Goal: Task Accomplishment & Management: Use online tool/utility

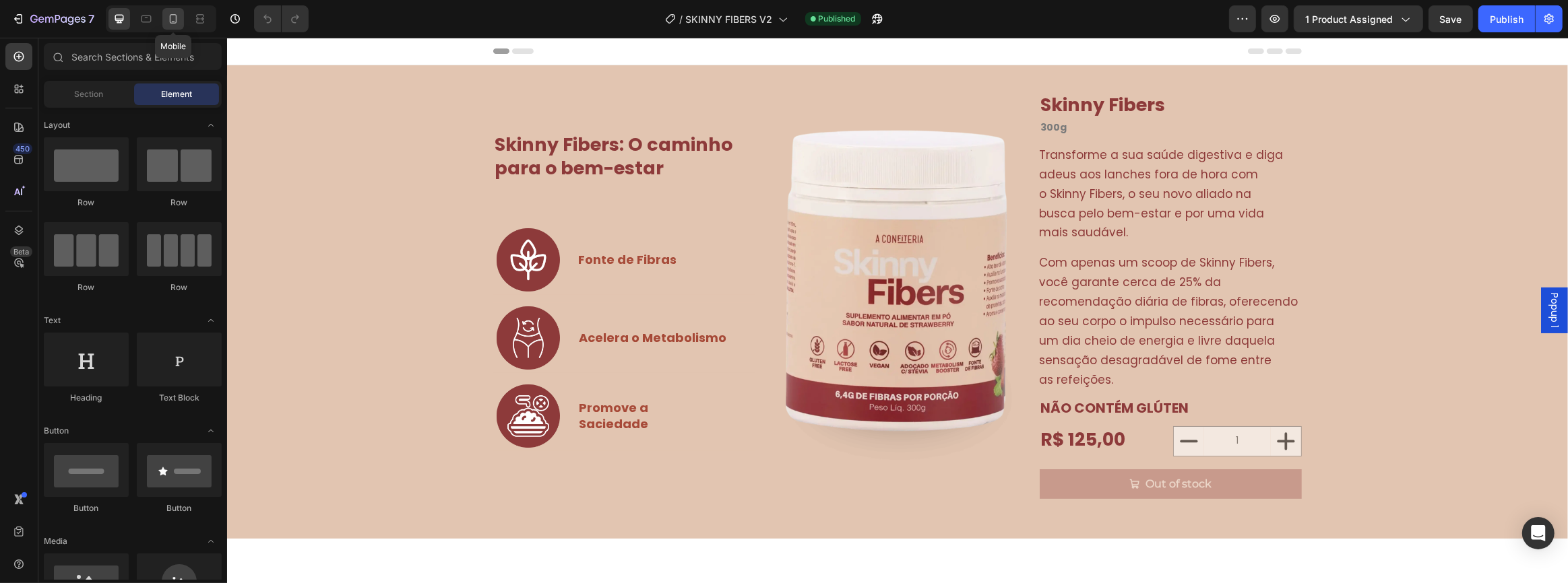
click at [177, 21] on icon at bounding box center [173, 19] width 13 height 13
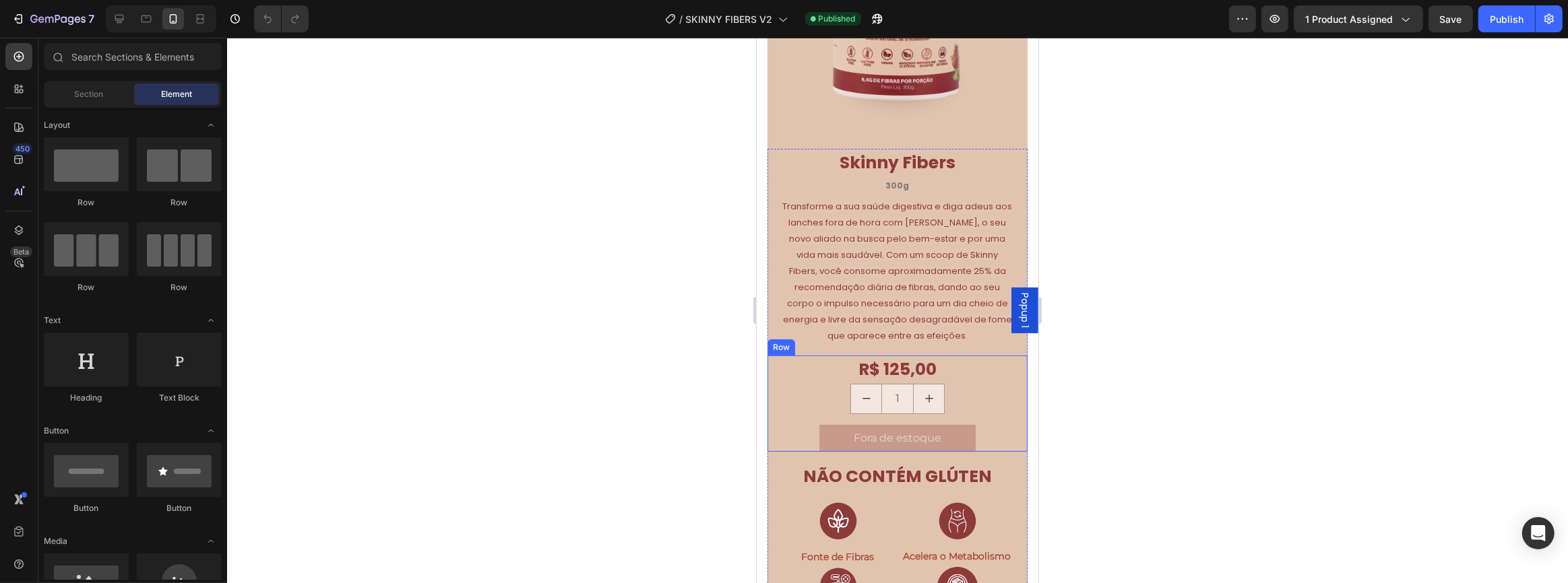
scroll to position [490, 0]
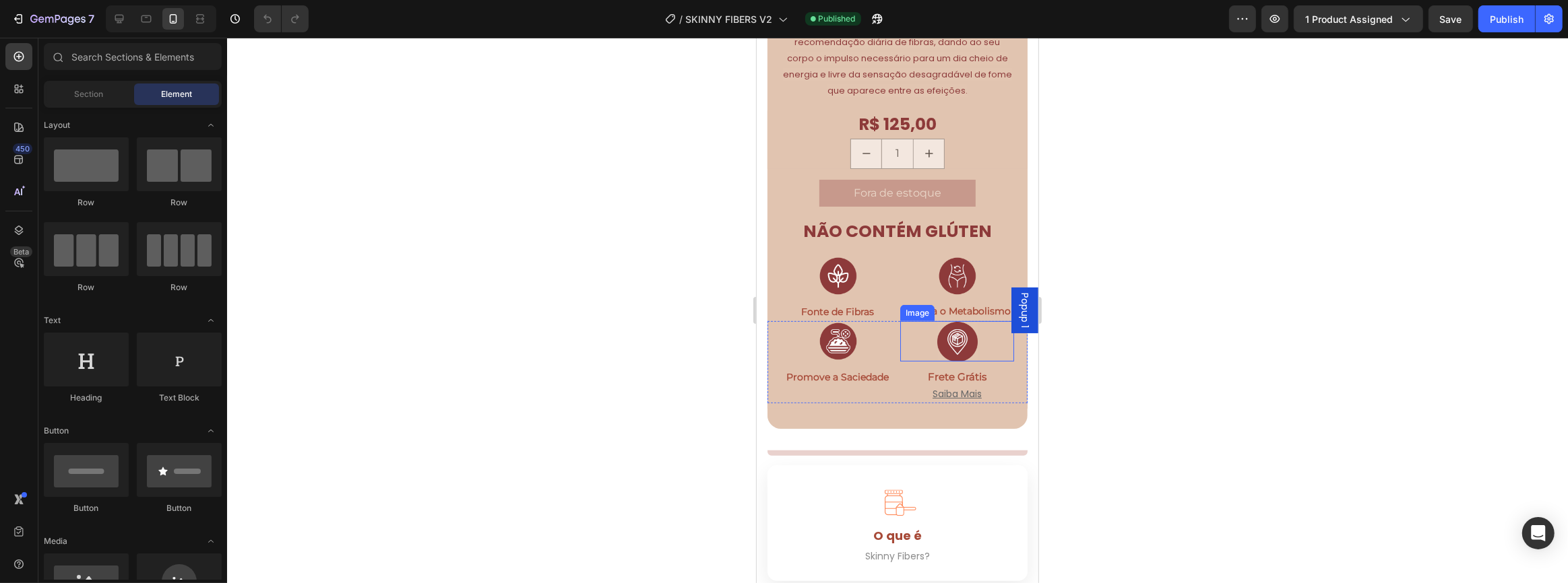
click at [962, 353] on img at bounding box center [956, 341] width 40 height 40
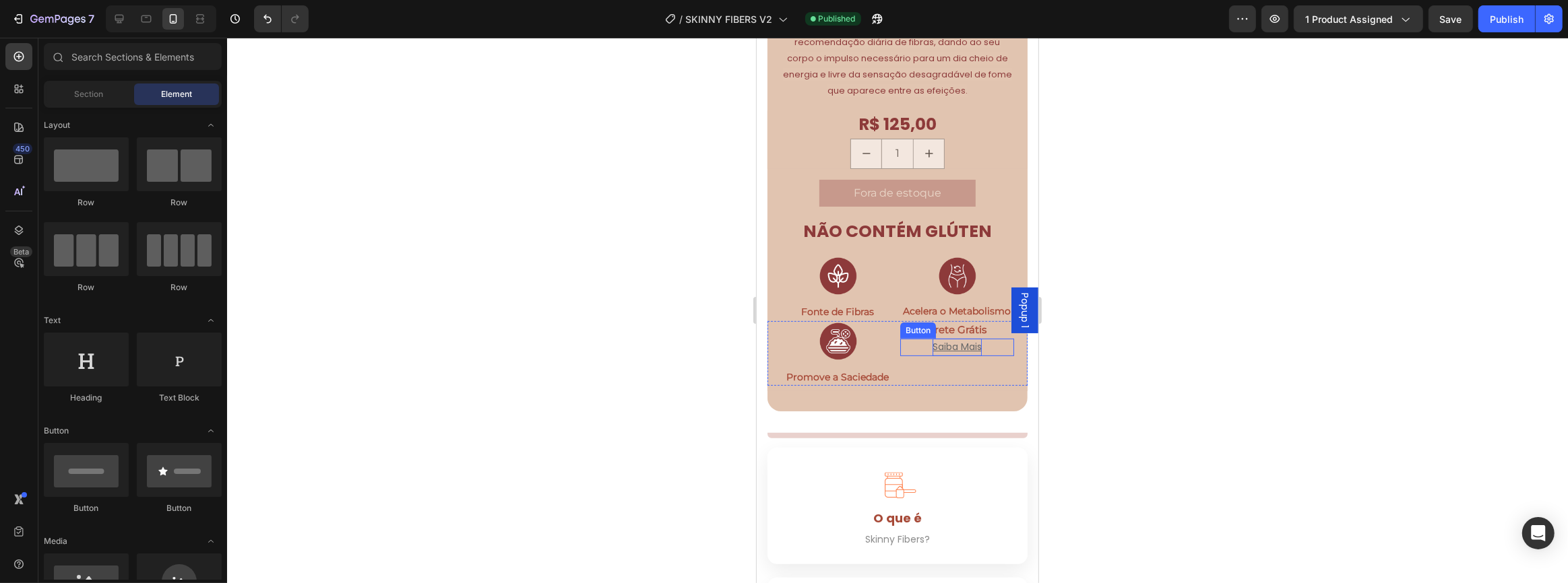
click at [967, 347] on u "Saiba Mais" at bounding box center [957, 346] width 49 height 13
click at [969, 336] on p "Frete Grátis" at bounding box center [956, 330] width 111 height 16
click at [930, 354] on div "Drop element here" at bounding box center [964, 353] width 72 height 11
click at [902, 380] on div "Drop element here" at bounding box center [956, 354] width 114 height 65
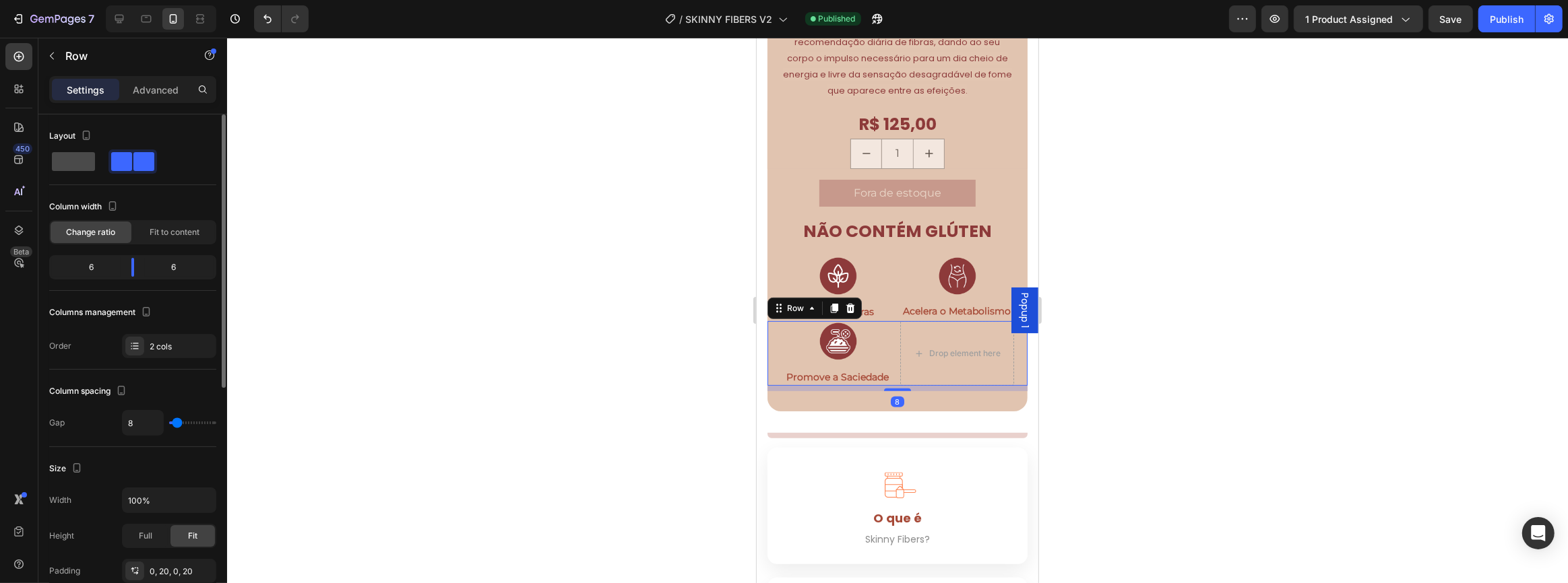
click at [109, 163] on div at bounding box center [133, 161] width 49 height 24
type input "0"
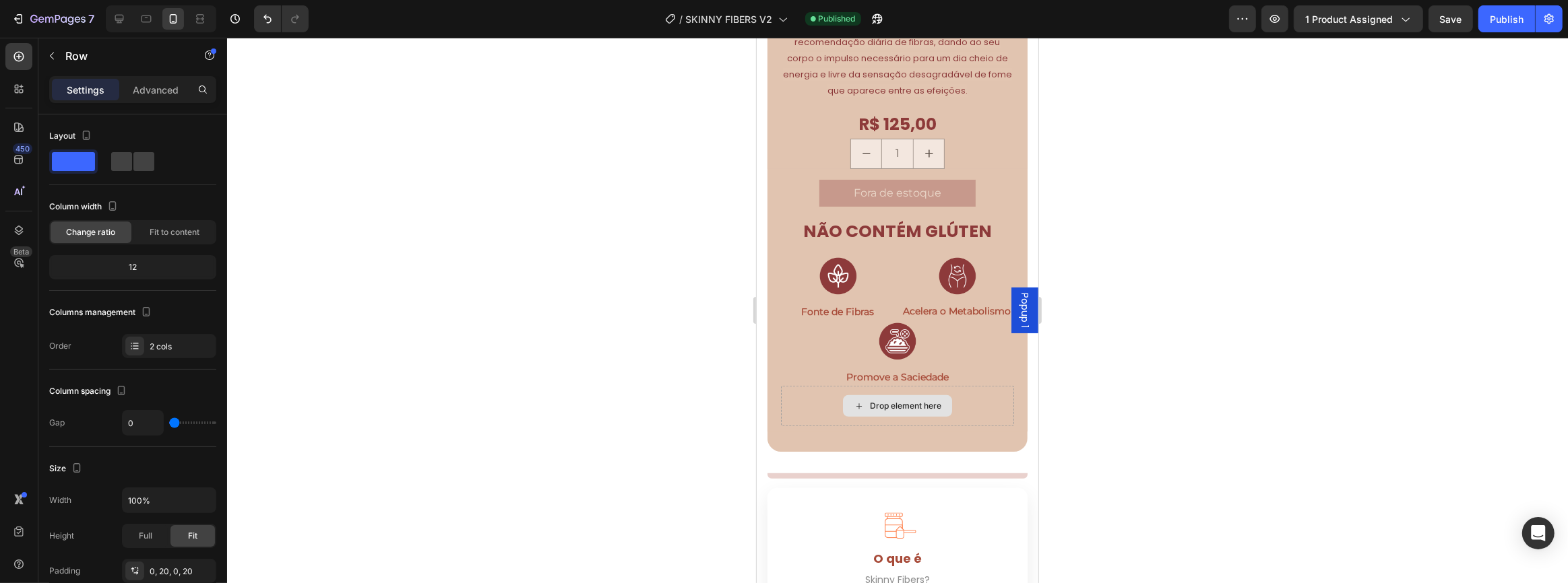
click at [859, 408] on div "Drop element here" at bounding box center [897, 406] width 109 height 21
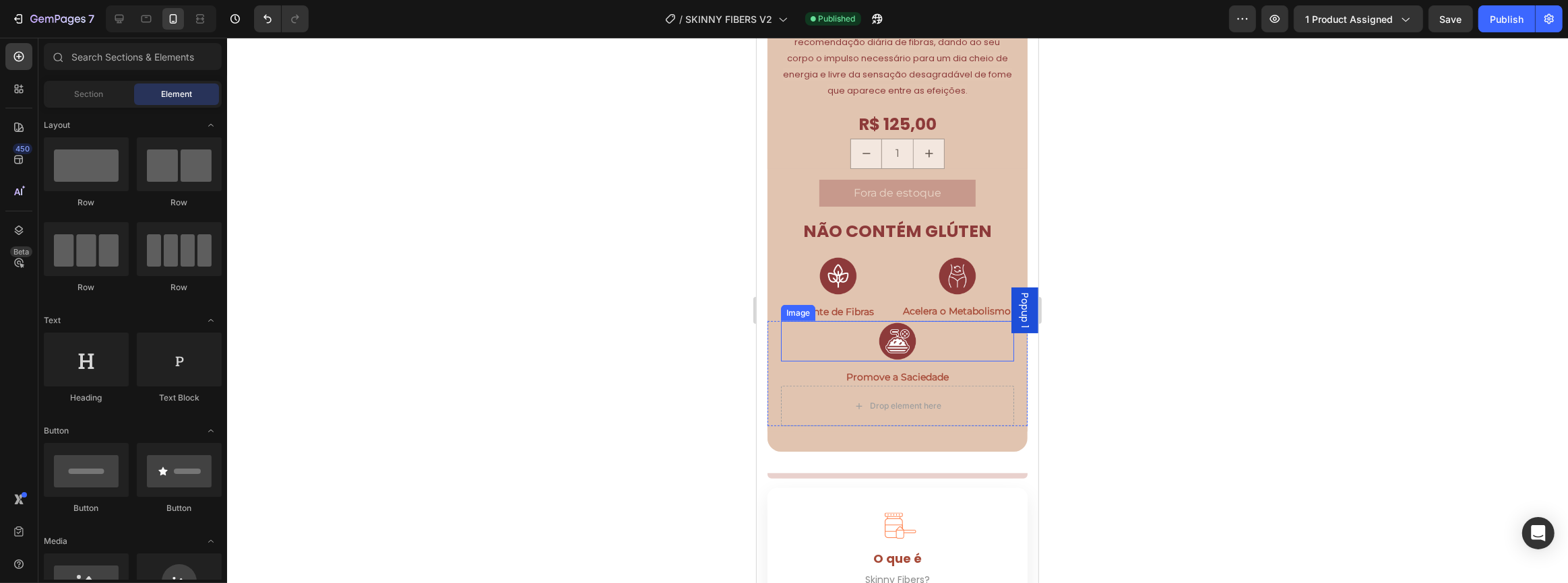
click at [809, 350] on div at bounding box center [897, 341] width 233 height 40
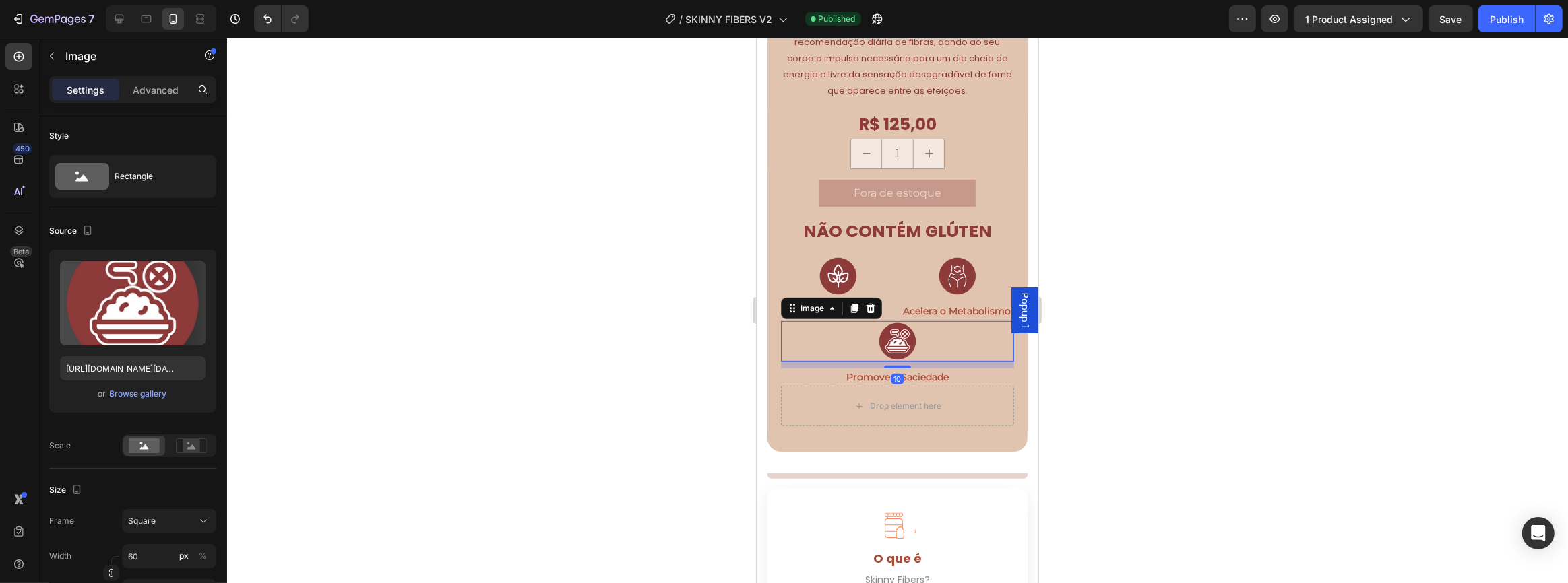
click at [792, 377] on p "Promove a Saciedade" at bounding box center [896, 377] width 230 height 16
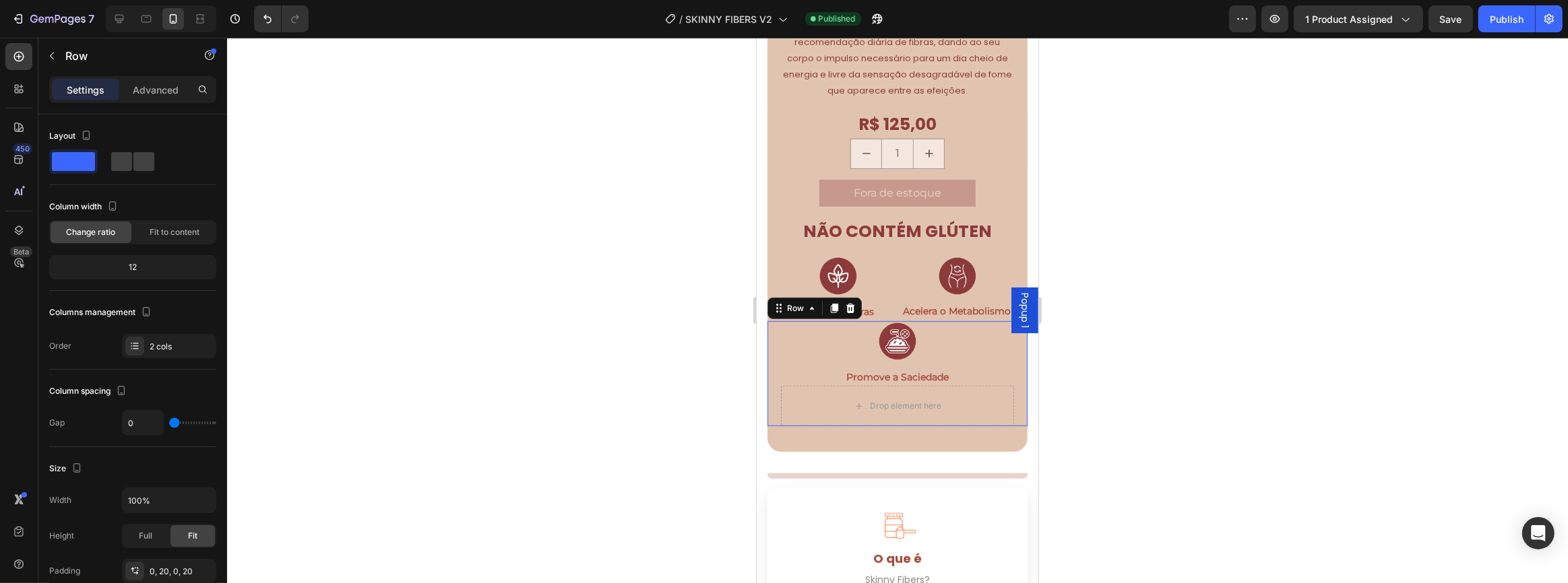
click at [778, 370] on div "Image Promove a Saciedade Text Block Drop element here Row 0" at bounding box center [896, 374] width 260 height 106
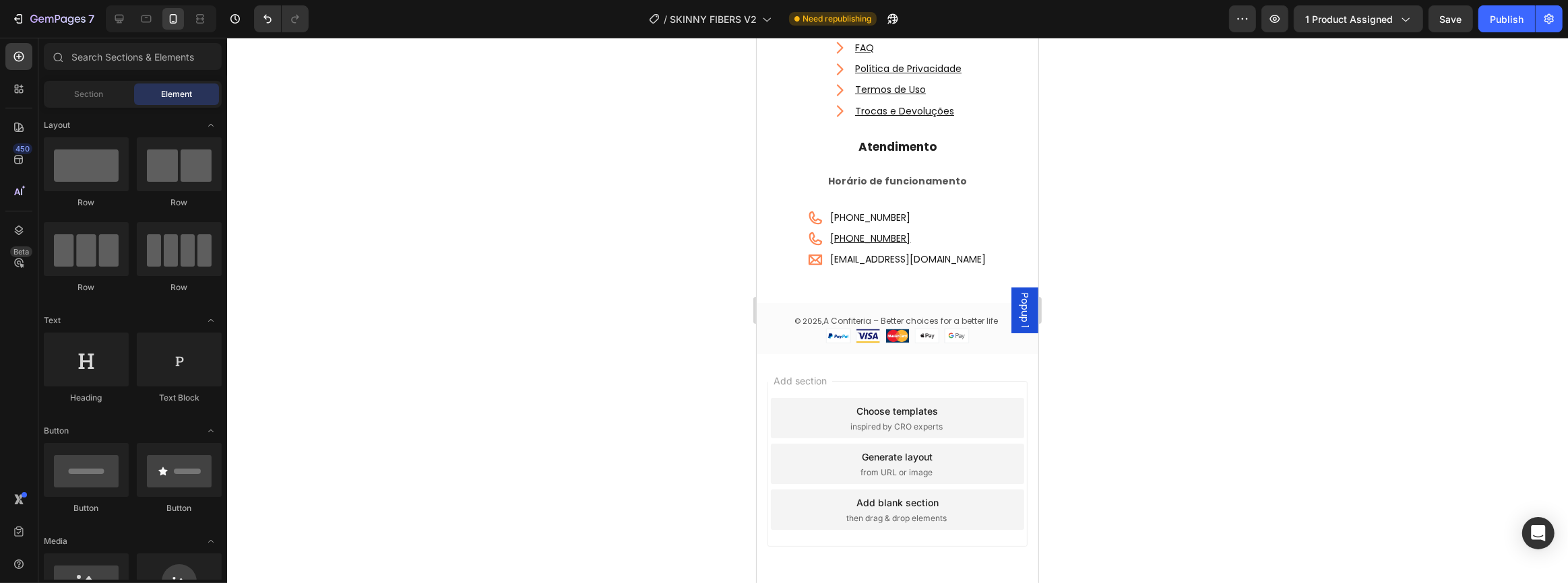
scroll to position [6148, 0]
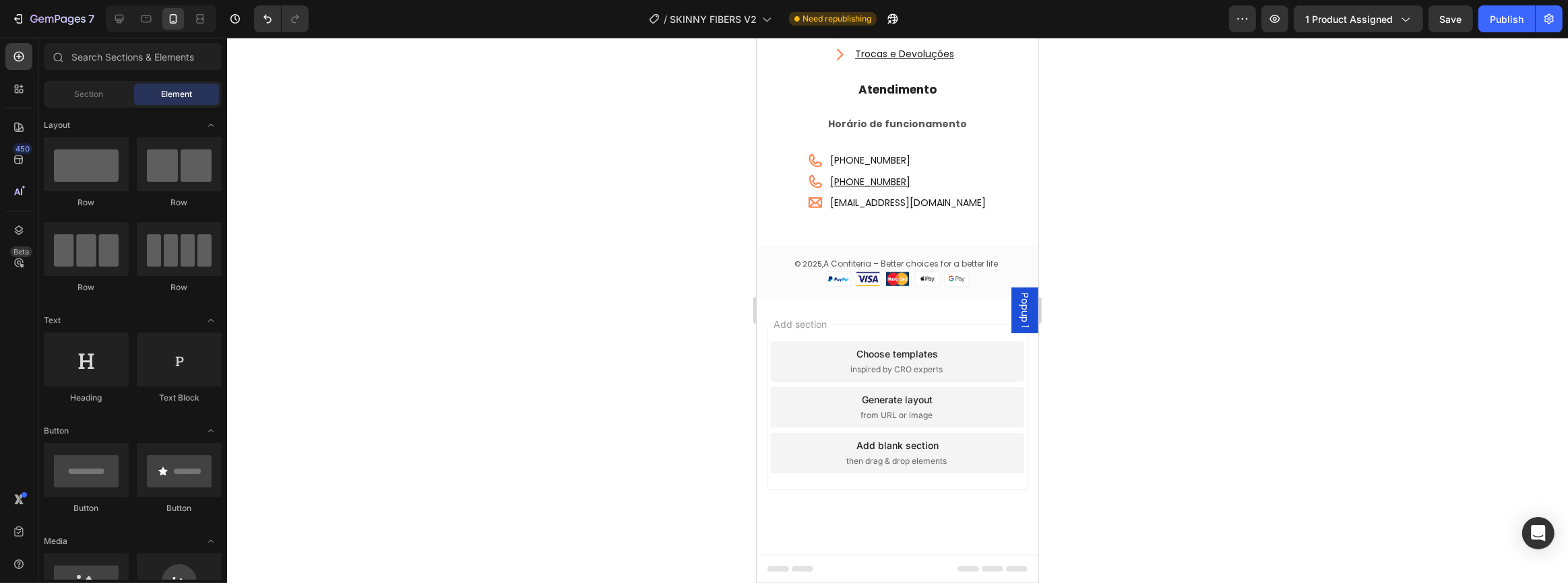
click at [1017, 303] on span "Popup 1" at bounding box center [1024, 310] width 13 height 35
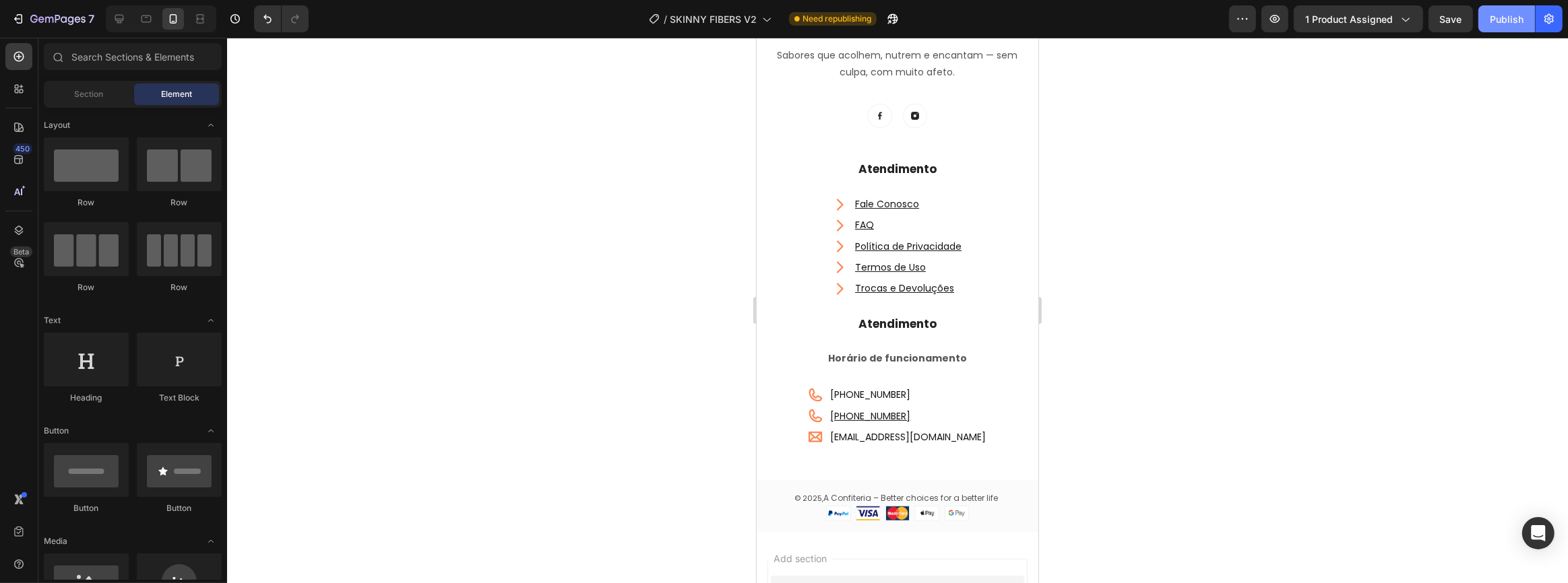
click at [1504, 21] on div "Publish" at bounding box center [1506, 19] width 34 height 14
